Goal: Task Accomplishment & Management: Manage account settings

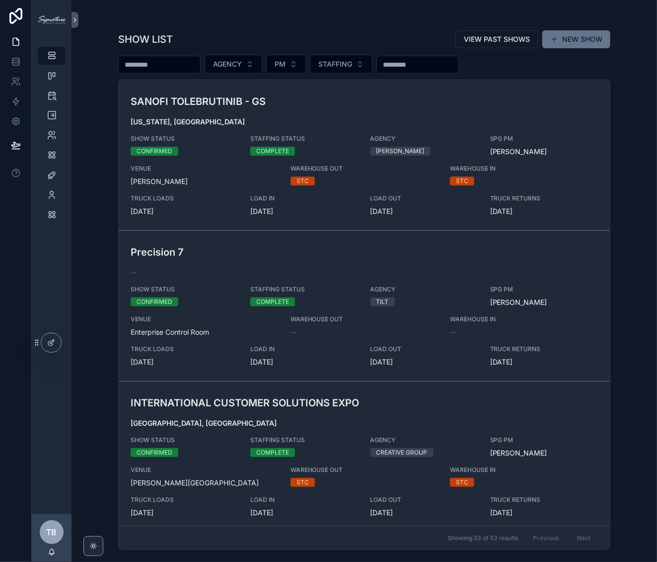
click at [183, 64] on input "scrollable content" at bounding box center [159, 65] width 81 height 14
type input "********"
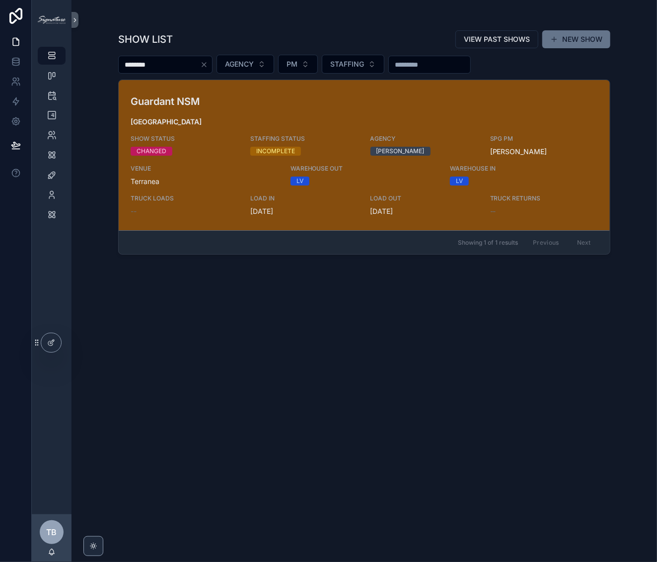
click at [212, 105] on h3 "Guardant NSM" at bounding box center [285, 101] width 308 height 15
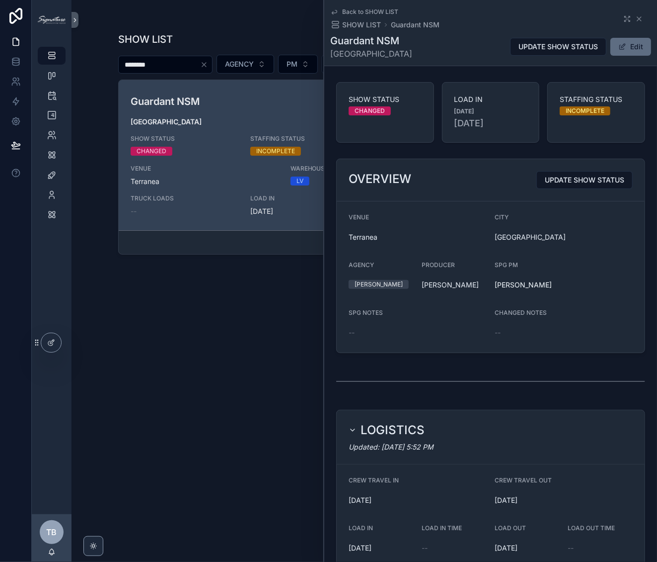
click at [623, 46] on button "Edit" at bounding box center [631, 47] width 41 height 18
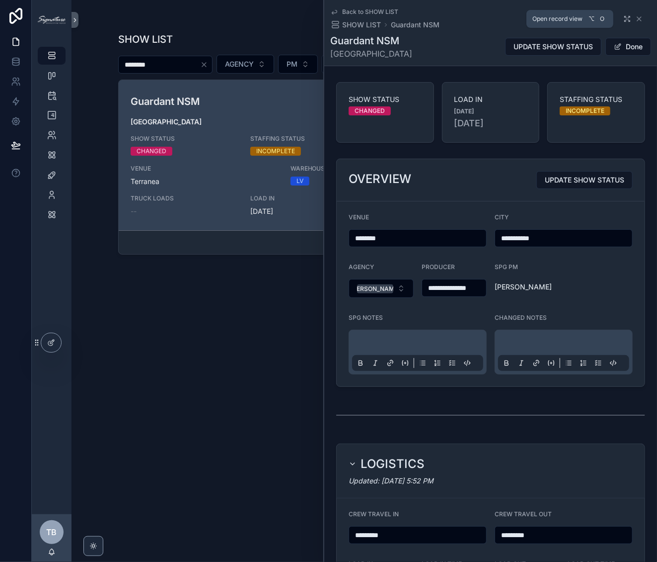
click at [624, 18] on icon "scrollable content" at bounding box center [628, 19] width 8 height 8
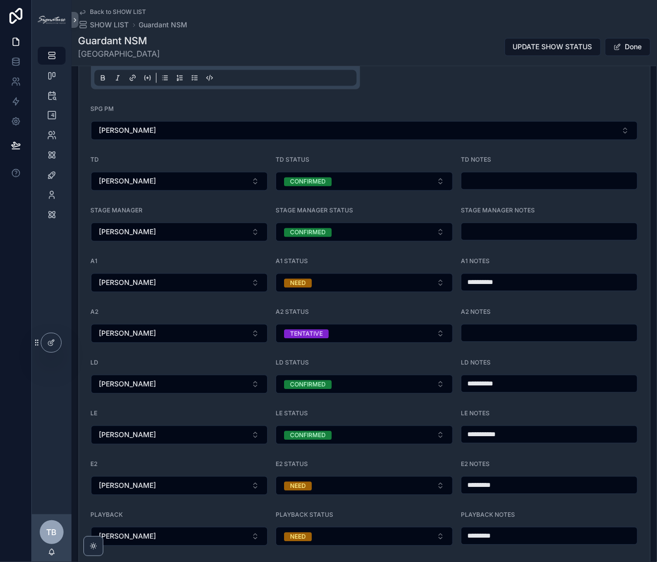
scroll to position [978, 0]
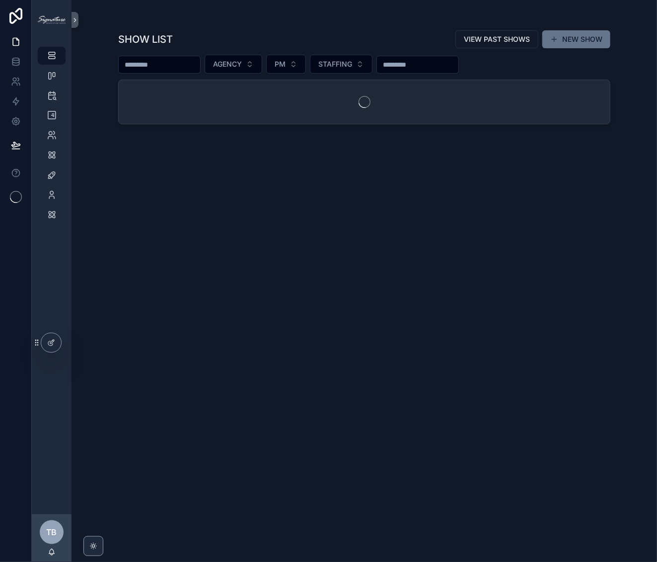
click at [172, 66] on input "scrollable content" at bounding box center [159, 65] width 81 height 14
type input "*****"
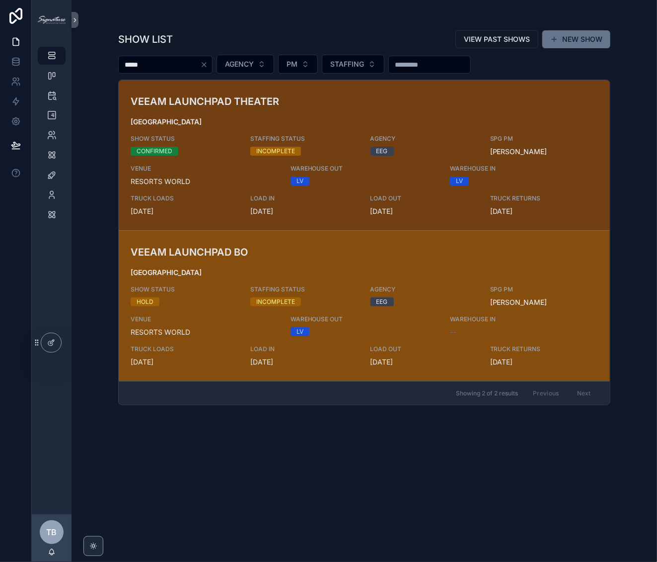
click at [212, 271] on span "[GEOGRAPHIC_DATA]" at bounding box center [365, 272] width 468 height 10
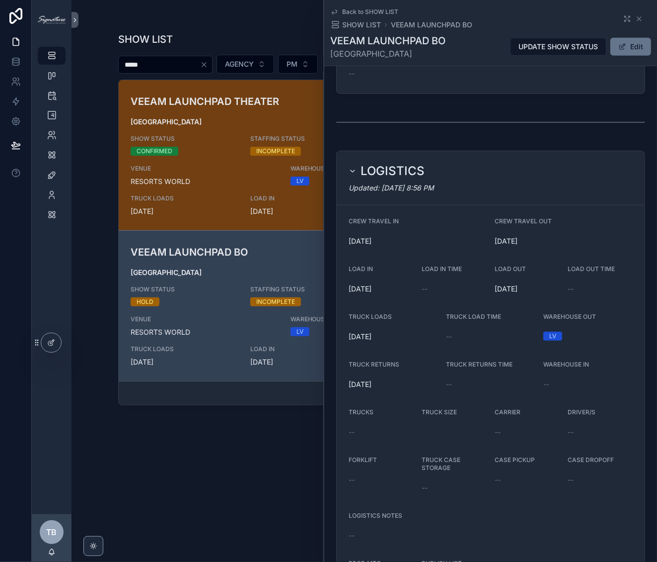
scroll to position [548, 0]
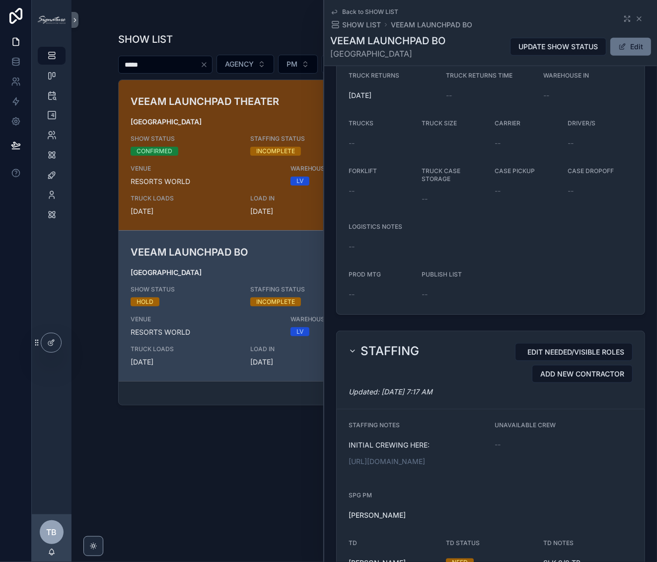
click at [395, 466] on link "[URL][DOMAIN_NAME]" at bounding box center [387, 461] width 77 height 8
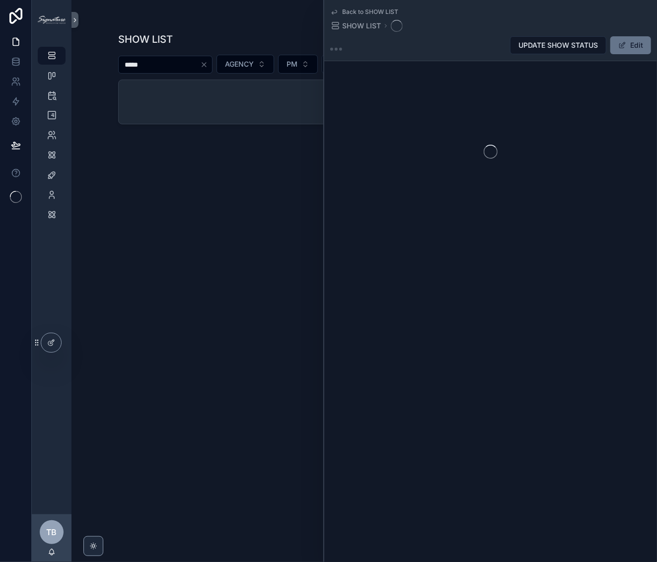
click at [182, 75] on div "SHOW LIST VIEW PAST SHOWS NEW SHOW ***** AGENCY PM STAFFING" at bounding box center [364, 287] width 492 height 526
click at [212, 64] on button "Clear" at bounding box center [206, 65] width 12 height 8
click at [199, 64] on input "scrollable content" at bounding box center [159, 65] width 81 height 14
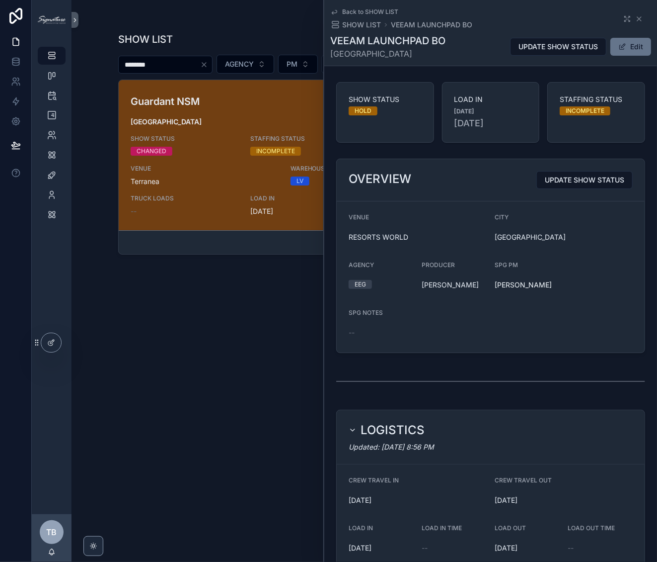
click at [346, 114] on div "SHOW STATUS HOLD" at bounding box center [385, 112] width 98 height 61
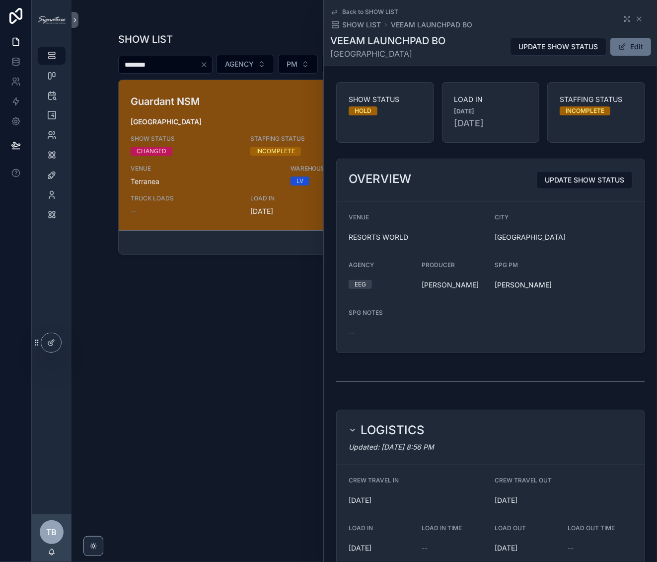
click at [315, 104] on h3 "Guardant NSM" at bounding box center [285, 101] width 308 height 15
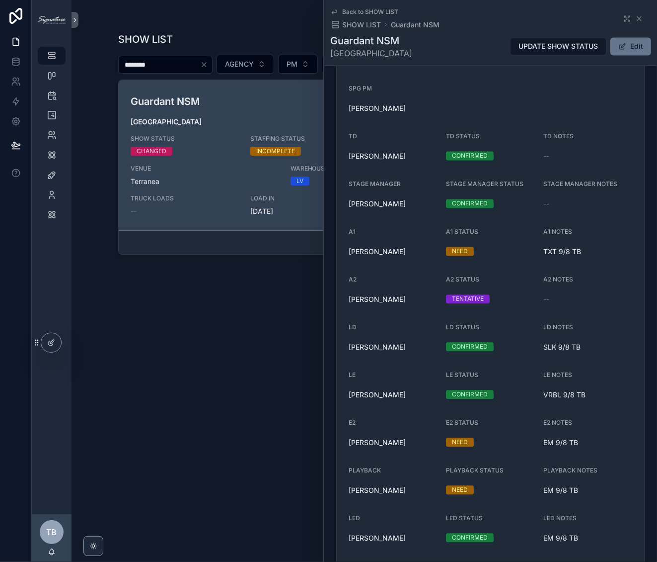
scroll to position [939, 0]
click at [194, 67] on input "********" at bounding box center [159, 65] width 81 height 14
type input "*****"
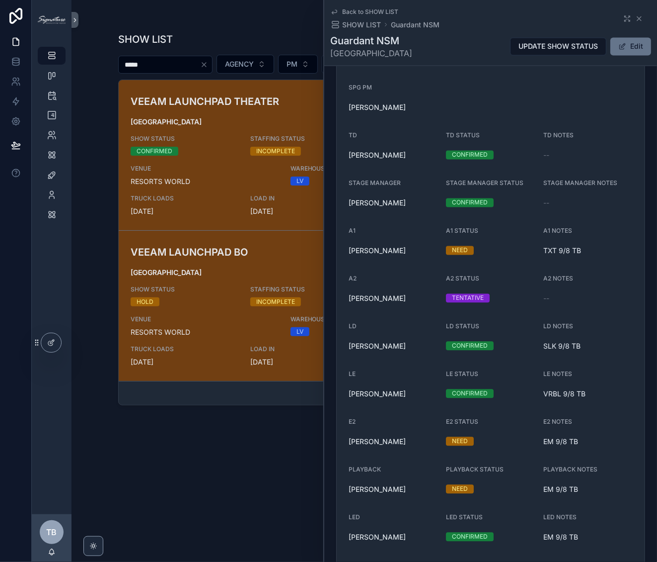
click at [639, 18] on div "Back to SHOW LIST SHOW LIST Guardant NSM" at bounding box center [490, 19] width 321 height 22
click at [636, 18] on icon "scrollable content" at bounding box center [640, 19] width 8 height 8
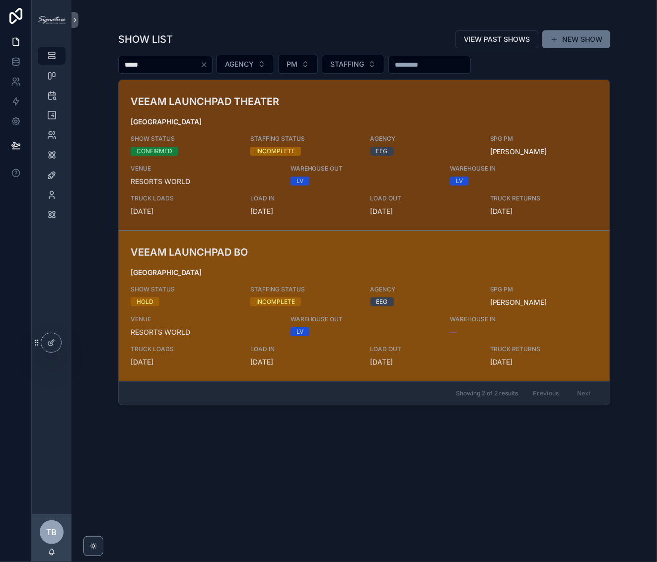
click at [371, 262] on div "VEEAM LAUNCHPAD [GEOGRAPHIC_DATA] SHOW STATUS HOLD STAFFING STATUS INCOMPLETE A…" at bounding box center [365, 305] width 468 height 122
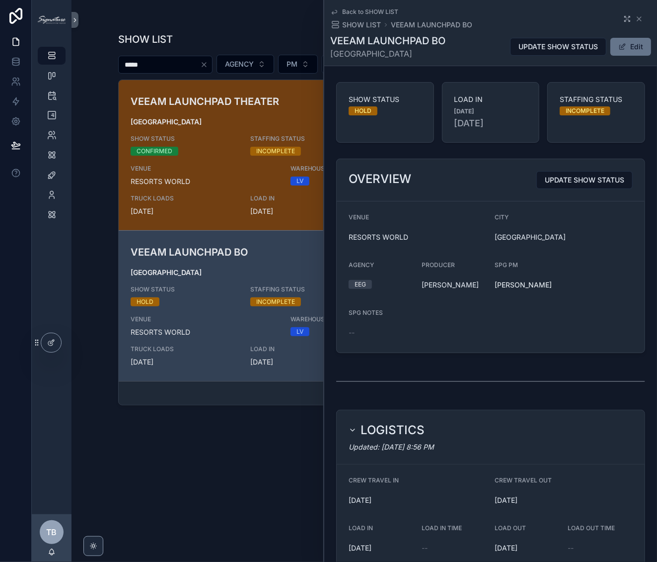
click at [624, 17] on icon "scrollable content" at bounding box center [628, 19] width 8 height 8
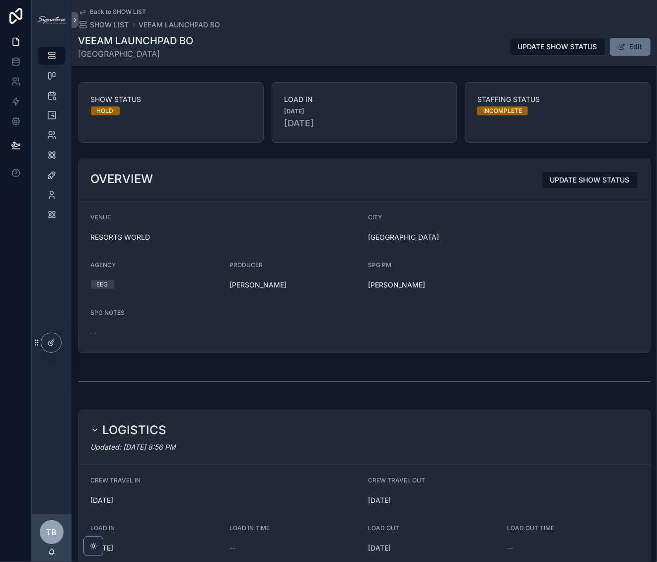
click at [623, 59] on div "VEEAM LAUNCHPAD BO [GEOGRAPHIC_DATA] UPDATE SHOW STATUS Edit" at bounding box center [365, 47] width 572 height 26
click at [624, 48] on button "Edit" at bounding box center [630, 47] width 41 height 18
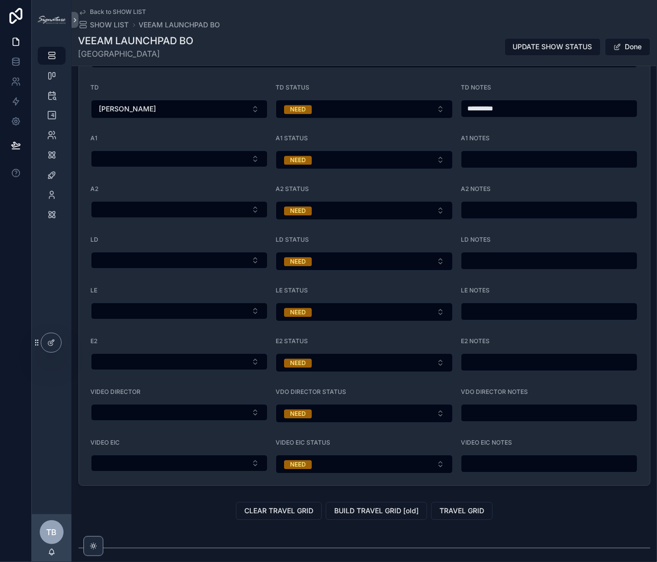
scroll to position [776, 0]
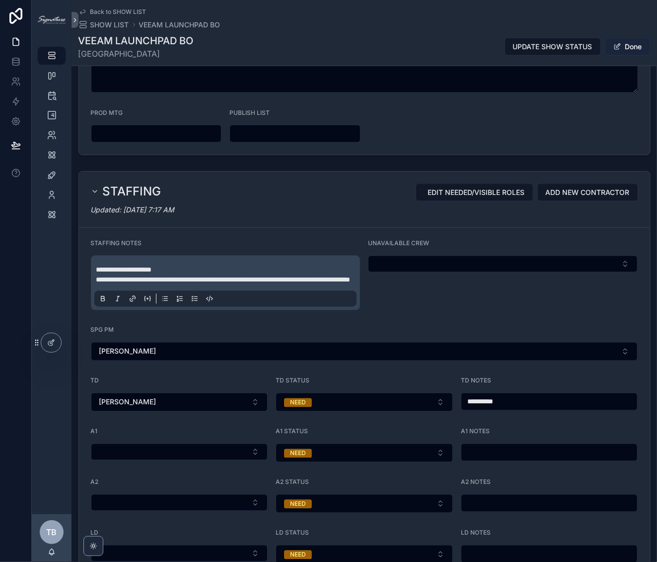
click at [617, 50] on button "Done" at bounding box center [628, 47] width 46 height 18
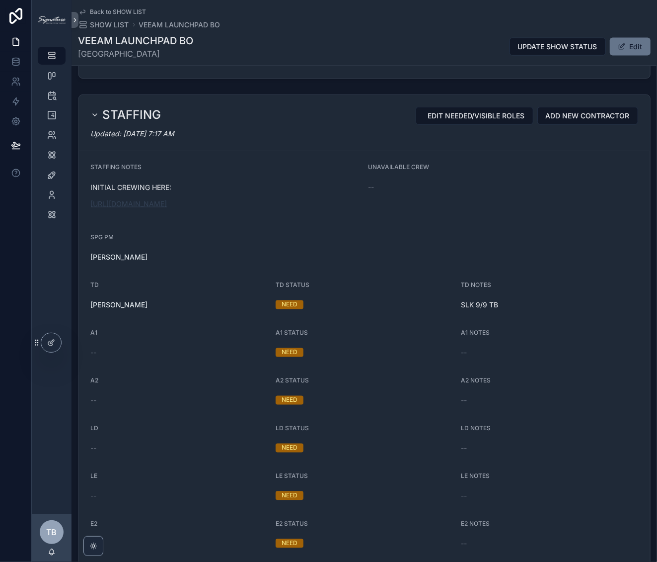
scroll to position [720, 0]
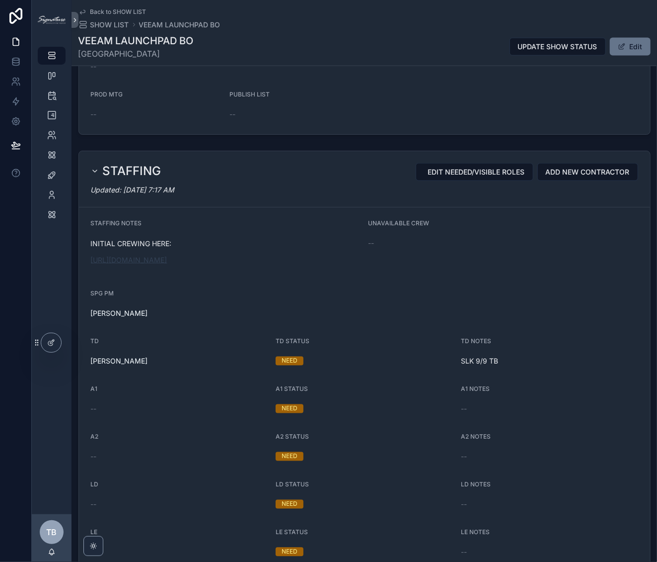
drag, startPoint x: 165, startPoint y: 268, endPoint x: 164, endPoint y: 263, distance: 5.0
click at [164, 263] on link "[URL][DOMAIN_NAME]" at bounding box center [129, 259] width 77 height 8
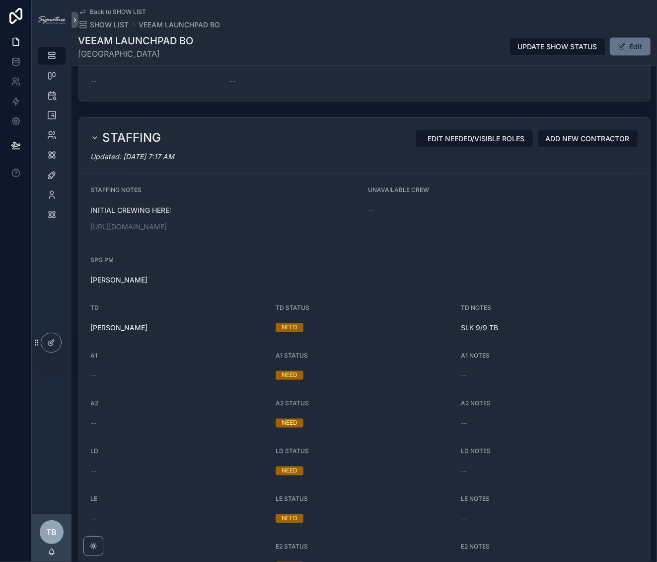
scroll to position [757, 0]
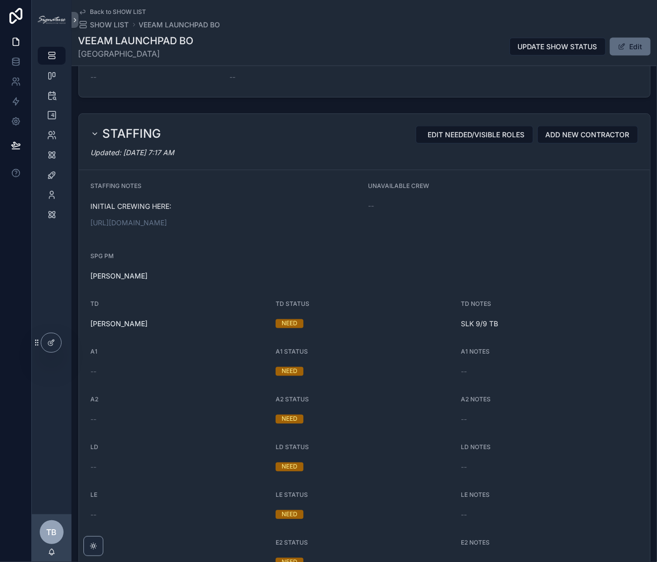
click at [624, 46] on button "Edit" at bounding box center [630, 47] width 41 height 18
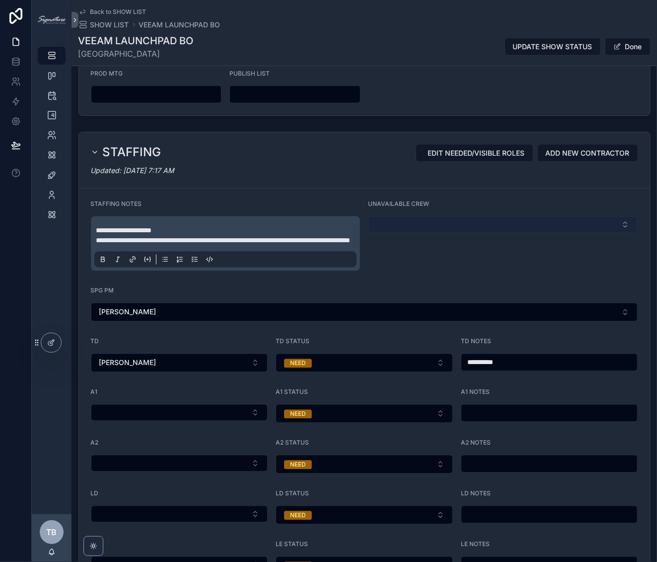
click at [469, 217] on button "Select Button" at bounding box center [503, 224] width 270 height 17
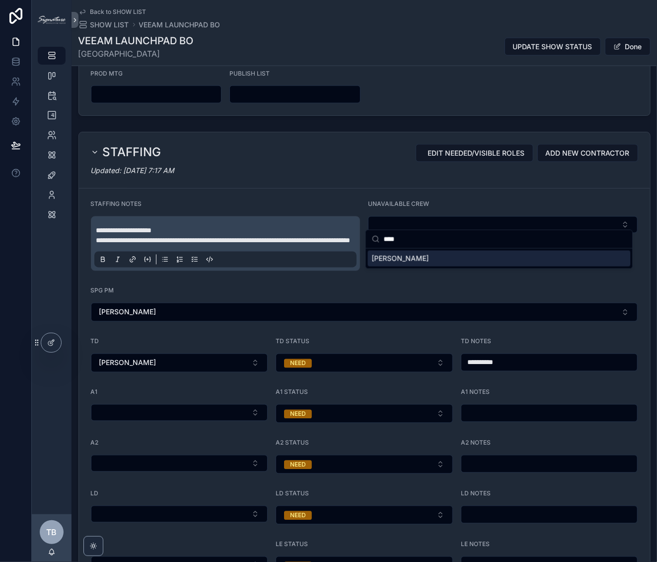
type input "****"
click at [448, 258] on div "Kara Kegley" at bounding box center [499, 258] width 263 height 16
click at [628, 49] on button "Done" at bounding box center [628, 47] width 46 height 18
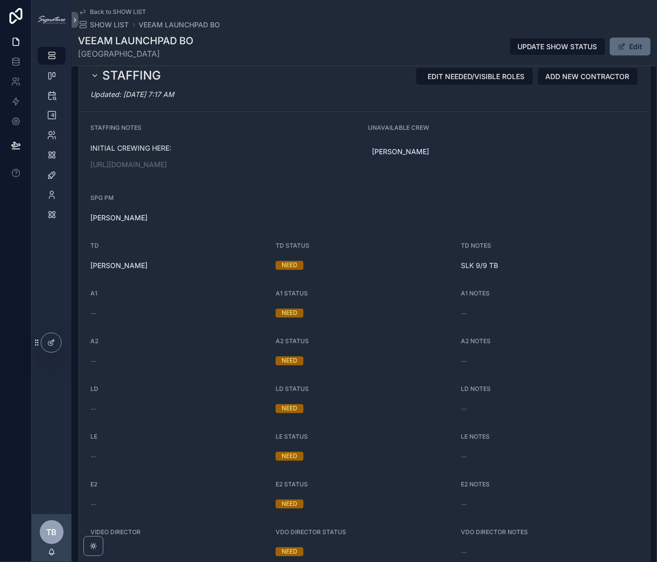
scroll to position [757, 0]
